Goal: Task Accomplishment & Management: Manage account settings

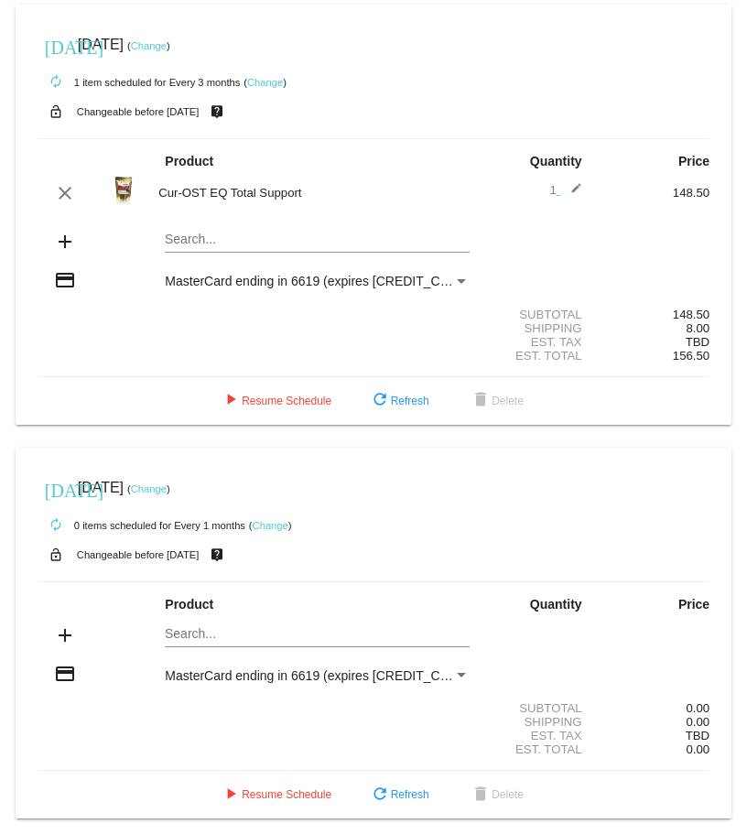
click at [267, 84] on link "Change" at bounding box center [265, 82] width 36 height 11
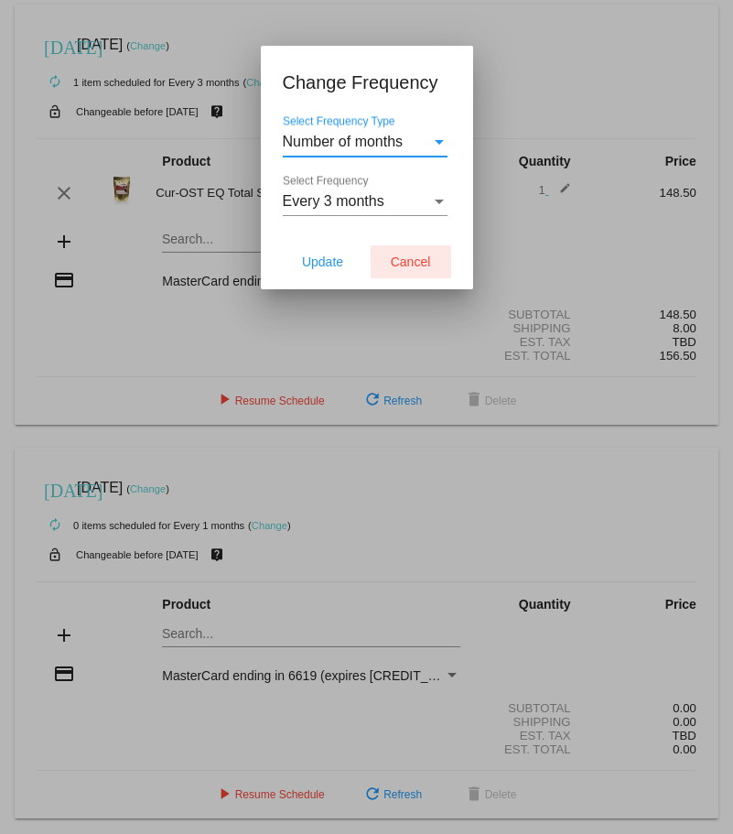
click at [428, 266] on span "Cancel" at bounding box center [411, 262] width 40 height 15
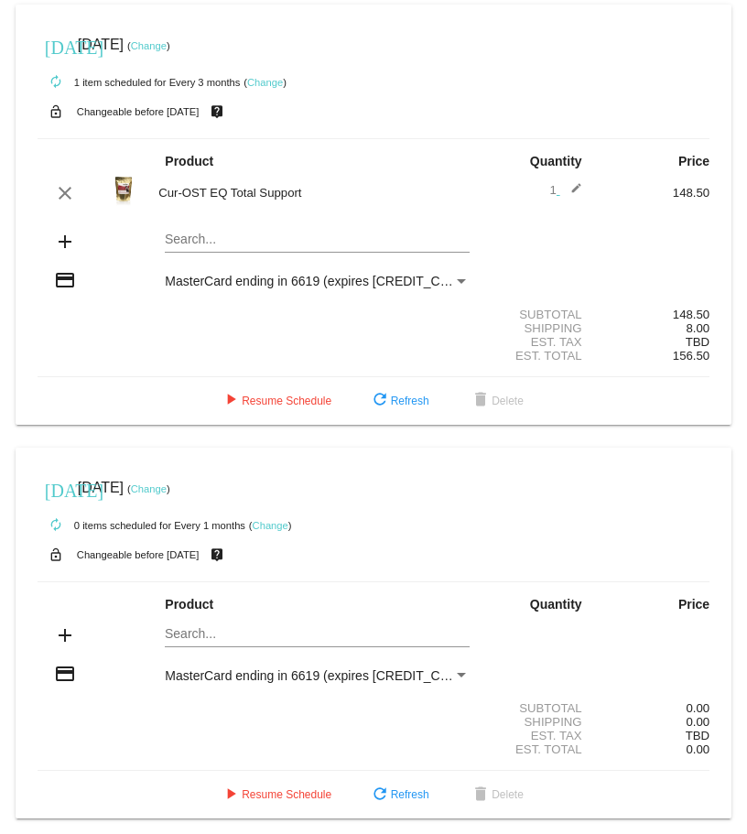
click at [164, 40] on link "Change" at bounding box center [149, 45] width 36 height 11
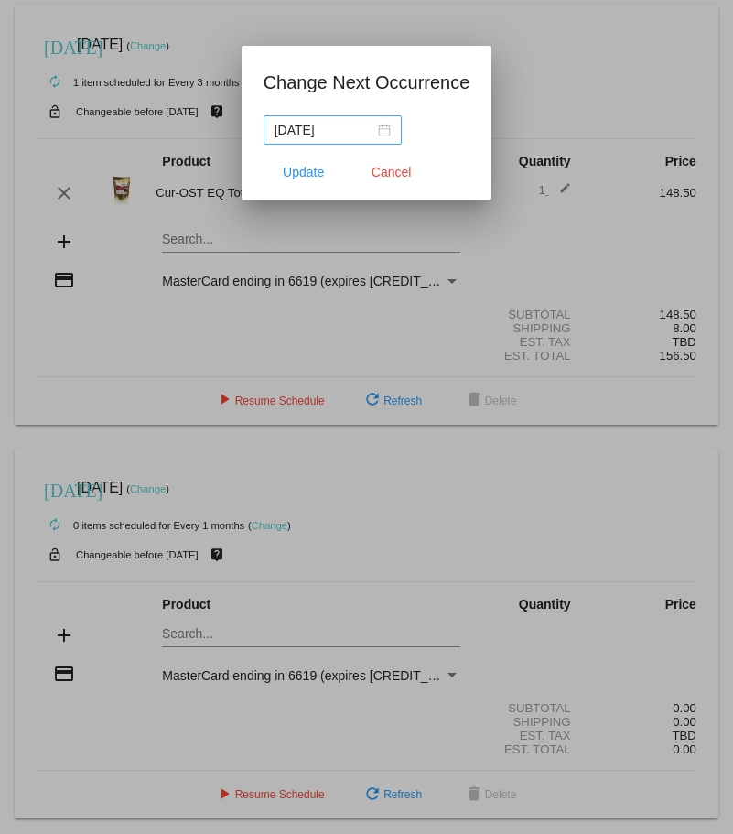
click at [380, 132] on div "2025-06-06" at bounding box center [333, 130] width 116 height 20
click at [405, 176] on span "Cancel" at bounding box center [392, 172] width 40 height 15
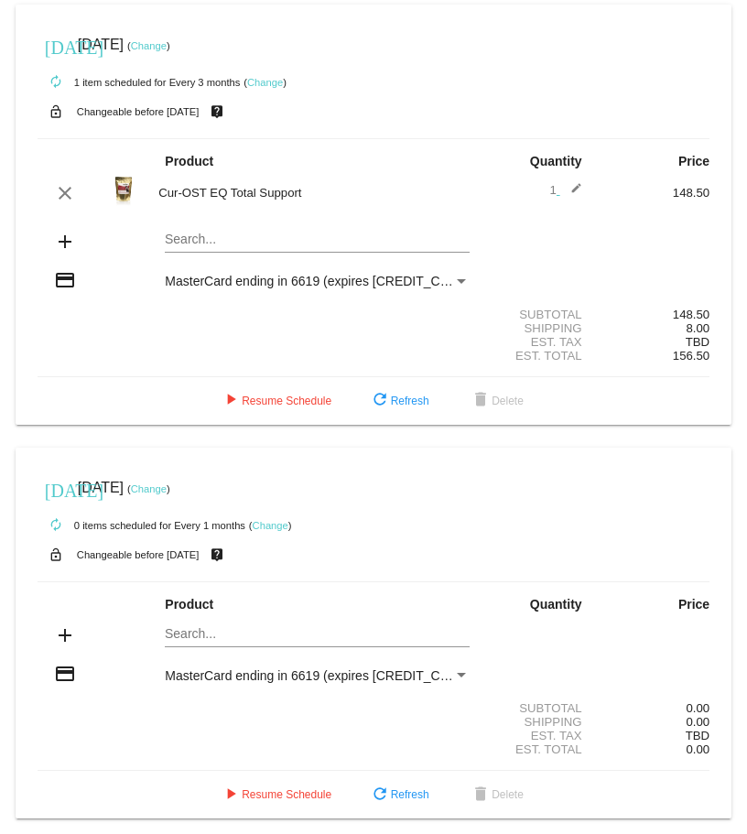
click at [560, 189] on mat-icon "edit" at bounding box center [571, 193] width 22 height 22
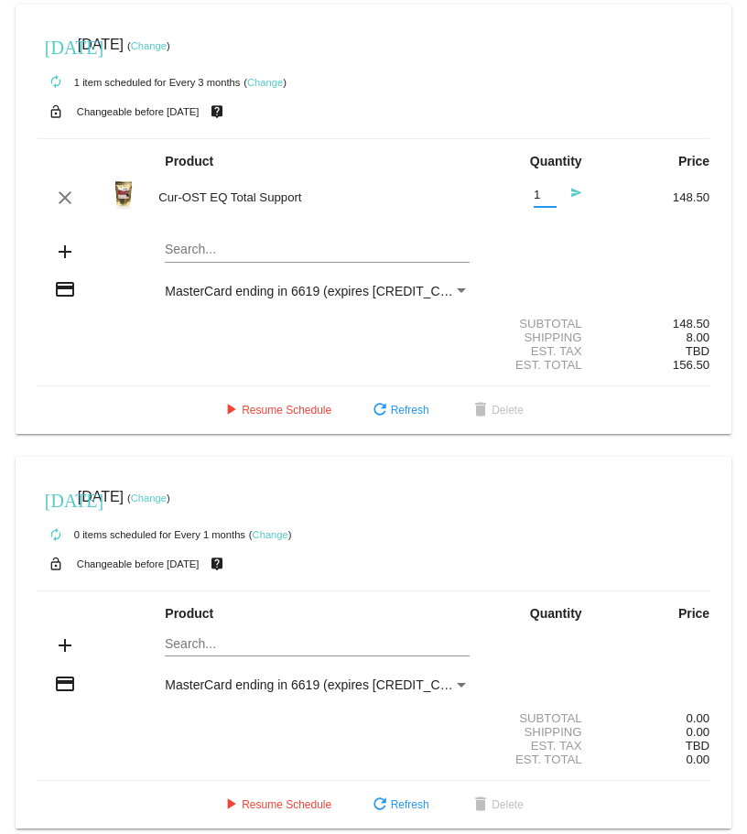
click at [534, 192] on input "1" at bounding box center [545, 196] width 23 height 14
type input "0"
click at [390, 411] on span "refresh Refresh" at bounding box center [399, 410] width 60 height 13
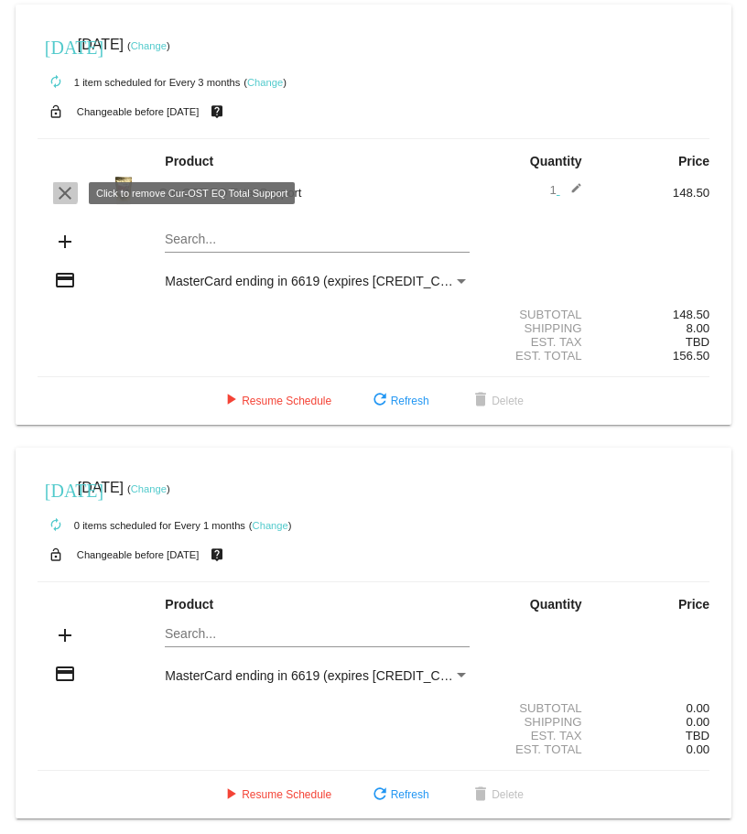
click at [57, 192] on mat-icon "clear" at bounding box center [65, 193] width 22 height 22
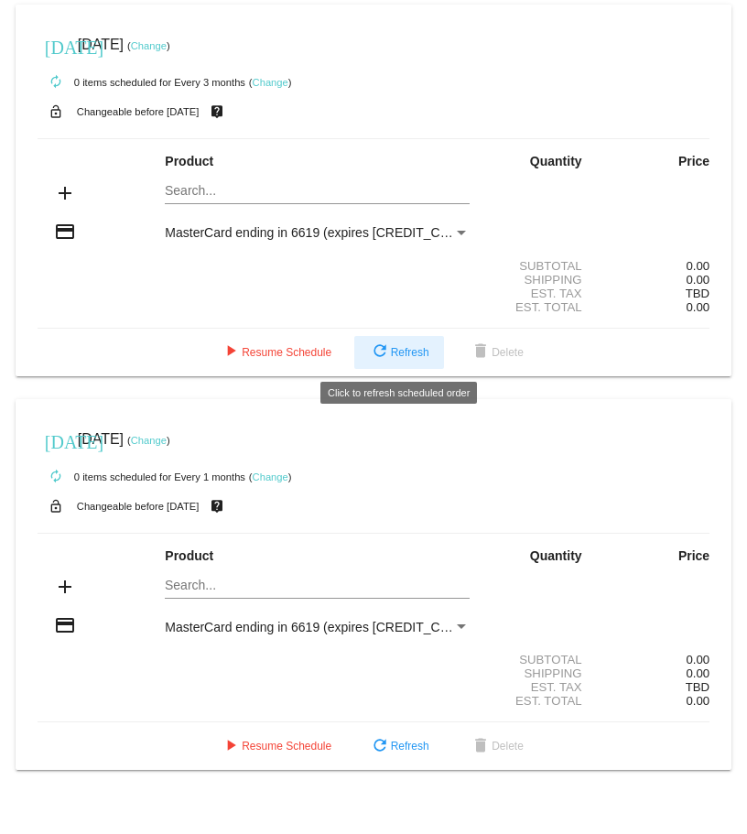
click at [415, 350] on span "refresh Refresh" at bounding box center [399, 352] width 60 height 13
